Goal: Transaction & Acquisition: Obtain resource

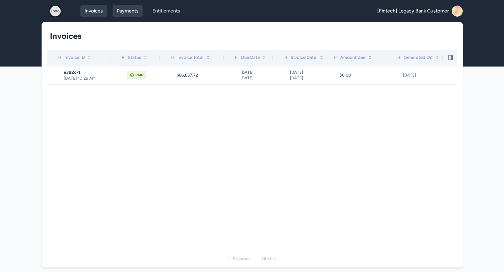
click at [125, 12] on link "Payments" at bounding box center [128, 11] width 30 height 12
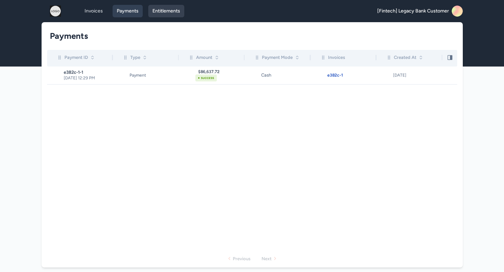
click at [165, 16] on link "Entitlements" at bounding box center [166, 11] width 36 height 12
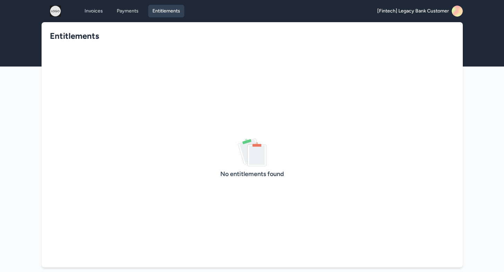
drag, startPoint x: 151, startPoint y: 153, endPoint x: 333, endPoint y: 81, distance: 195.7
click at [322, 84] on div "No entitlements found" at bounding box center [252, 159] width 410 height 218
drag, startPoint x: 268, startPoint y: 168, endPoint x: 270, endPoint y: 173, distance: 5.8
click at [268, 168] on div "No entitlements found" at bounding box center [252, 159] width 410 height 218
click at [131, 10] on link "Payments" at bounding box center [128, 11] width 30 height 12
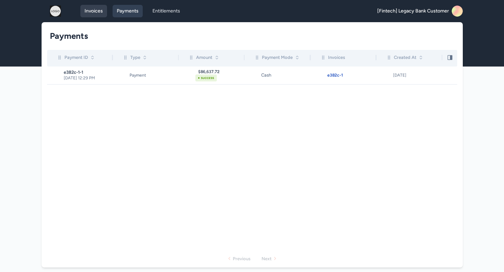
click at [92, 11] on link "Invoices" at bounding box center [93, 11] width 27 height 12
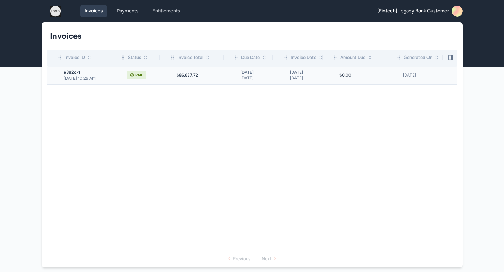
click at [96, 72] on span "e382c-1" at bounding box center [87, 73] width 47 height 6
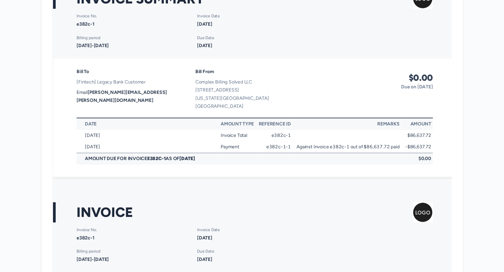
scroll to position [82, 0]
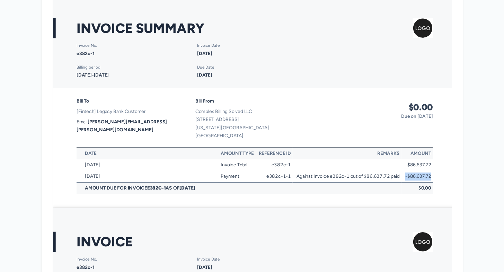
drag, startPoint x: 416, startPoint y: 181, endPoint x: 442, endPoint y: 181, distance: 25.6
click at [442, 181] on td "-$86,637.72" at bounding box center [427, 182] width 33 height 12
click at [404, 199] on td "Amount Due for Invoice e382c-1 as of [DATE]" at bounding box center [244, 194] width 334 height 12
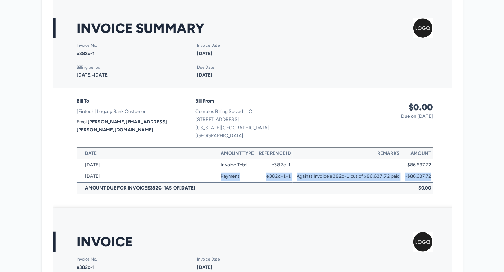
drag, startPoint x: 224, startPoint y: 183, endPoint x: 442, endPoint y: 183, distance: 217.9
click at [442, 183] on tr "[DATE] Payment e382c-1-1 Against Invoice e382c-1 out of $86,637.72 paid -$86,63…" at bounding box center [260, 182] width 367 height 12
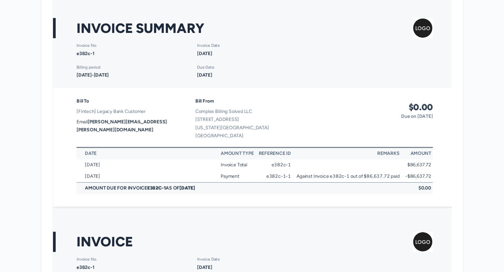
click at [438, 201] on div "Bill To [Fintech] Legacy Bank Customer Email [PERSON_NAME][EMAIL_ADDRESS][PERSO…" at bounding box center [260, 152] width 415 height 123
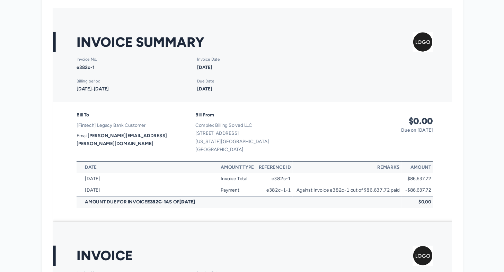
scroll to position [67, 0]
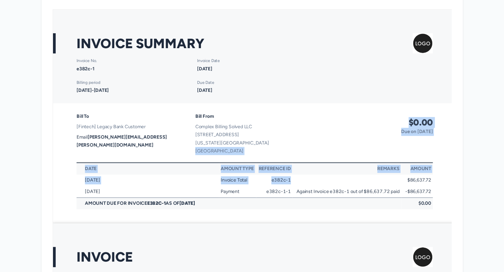
drag, startPoint x: 261, startPoint y: 153, endPoint x: 326, endPoint y: 180, distance: 70.7
click at [327, 180] on div "Bill To [Fintech] Legacy Bank Customer Email [PERSON_NAME][EMAIL_ADDRESS][PERSO…" at bounding box center [260, 167] width 415 height 123
drag, startPoint x: 322, startPoint y: 190, endPoint x: 322, endPoint y: 198, distance: 8.0
click at [322, 190] on td at bounding box center [355, 185] width 112 height 12
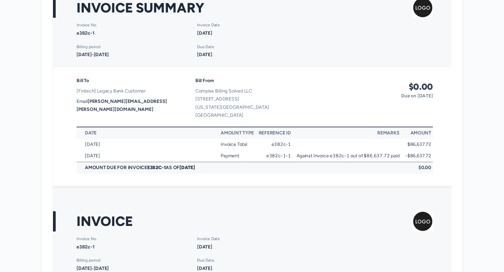
scroll to position [134, 0]
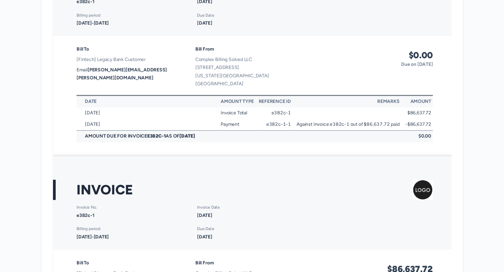
drag, startPoint x: 292, startPoint y: 226, endPoint x: 429, endPoint y: 179, distance: 145.0
click at [421, 183] on div "Invoice Invoice No. e382c-1 Billing period [DATE]-[DATE] Invoice Date [DATE] Du…" at bounding box center [260, 210] width 415 height 96
click at [443, 172] on div "Invoice Invoice No. e382c-1 Billing period [DATE]-[DATE] Invoice Date [DATE] Du…" at bounding box center [260, 210] width 415 height 96
click at [448, 181] on div "Invoice Invoice No. e382c-1 Billing period [DATE]-[DATE] Invoice Date [DATE] Du…" at bounding box center [260, 210] width 415 height 96
click at [432, 195] on img at bounding box center [445, 197] width 45 height 21
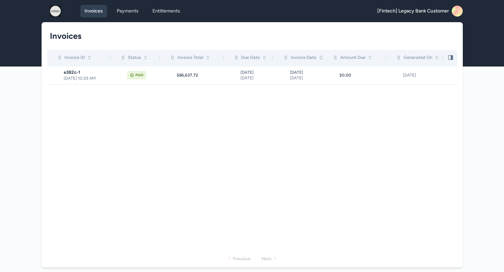
click at [450, 58] on icon "scrollable content" at bounding box center [450, 57] width 7 height 7
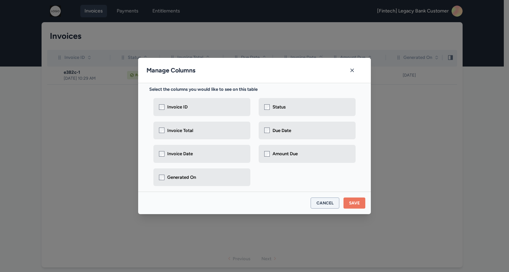
click at [327, 203] on button "Cancel" at bounding box center [325, 202] width 29 height 11
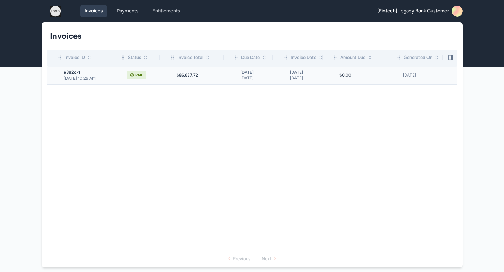
click at [102, 80] on span "[DATE] 10:29 AM" at bounding box center [87, 79] width 47 height 6
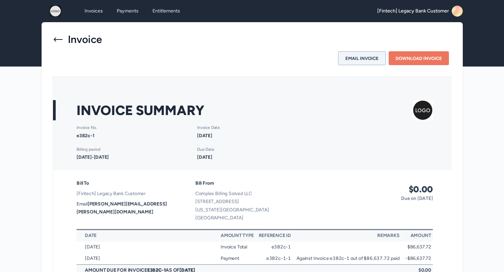
click at [370, 62] on button "Email Invoice" at bounding box center [362, 58] width 48 height 14
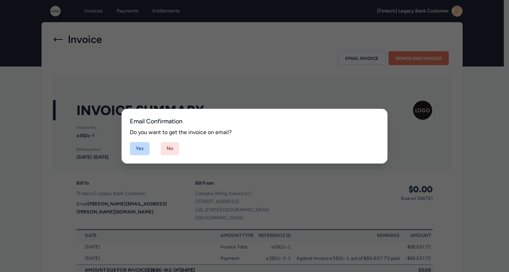
click at [143, 148] on button "Yes" at bounding box center [140, 148] width 20 height 13
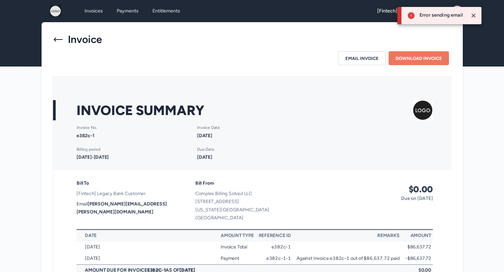
click at [476, 12] on icon "Close" at bounding box center [473, 15] width 7 height 7
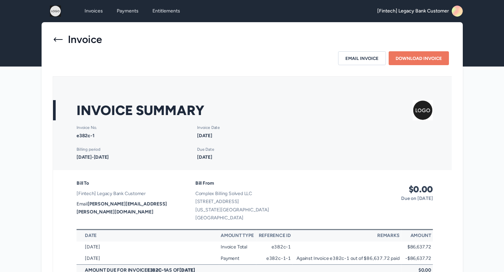
click at [59, 10] on img at bounding box center [55, 11] width 22 height 11
